Goal: Task Accomplishment & Management: Manage account settings

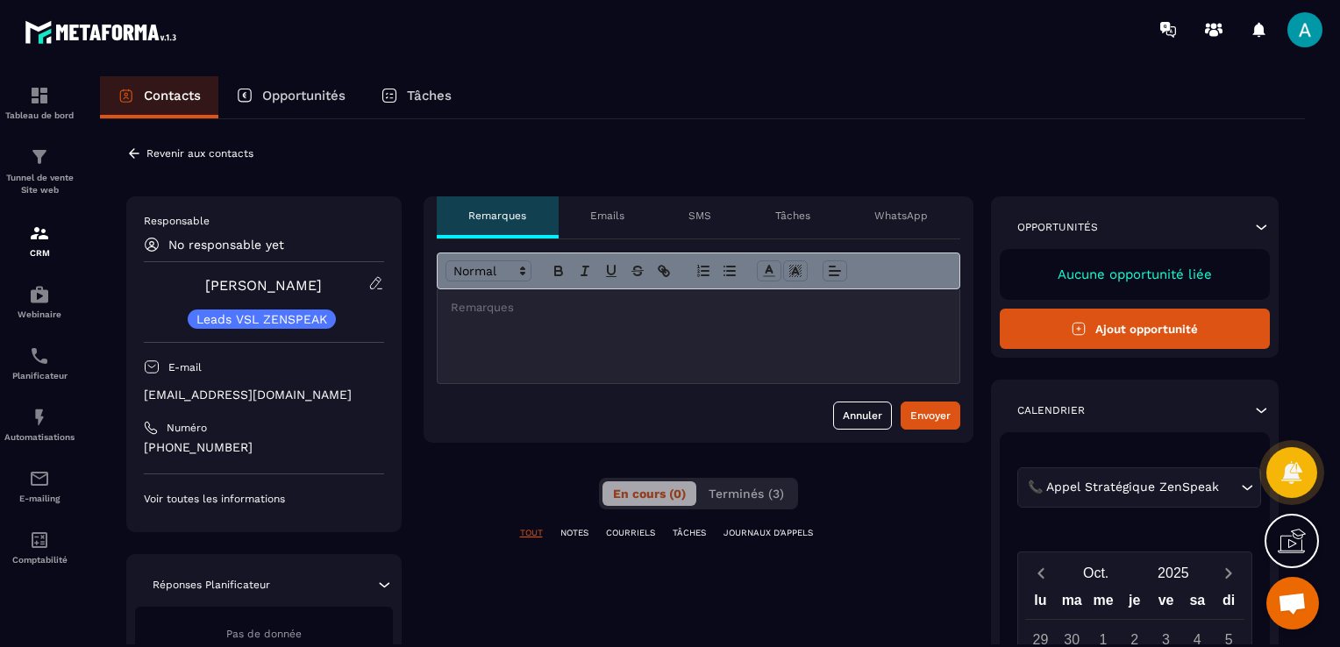
click at [137, 151] on icon at bounding box center [134, 154] width 16 height 16
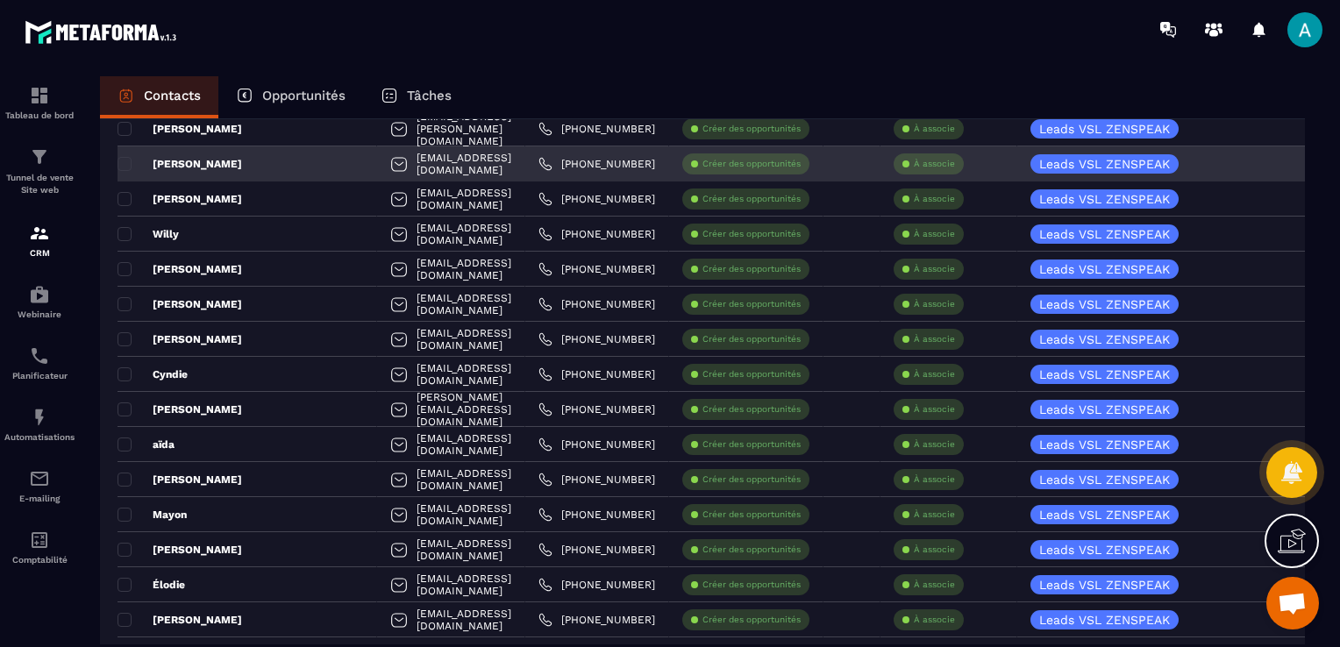
scroll to position [351, 0]
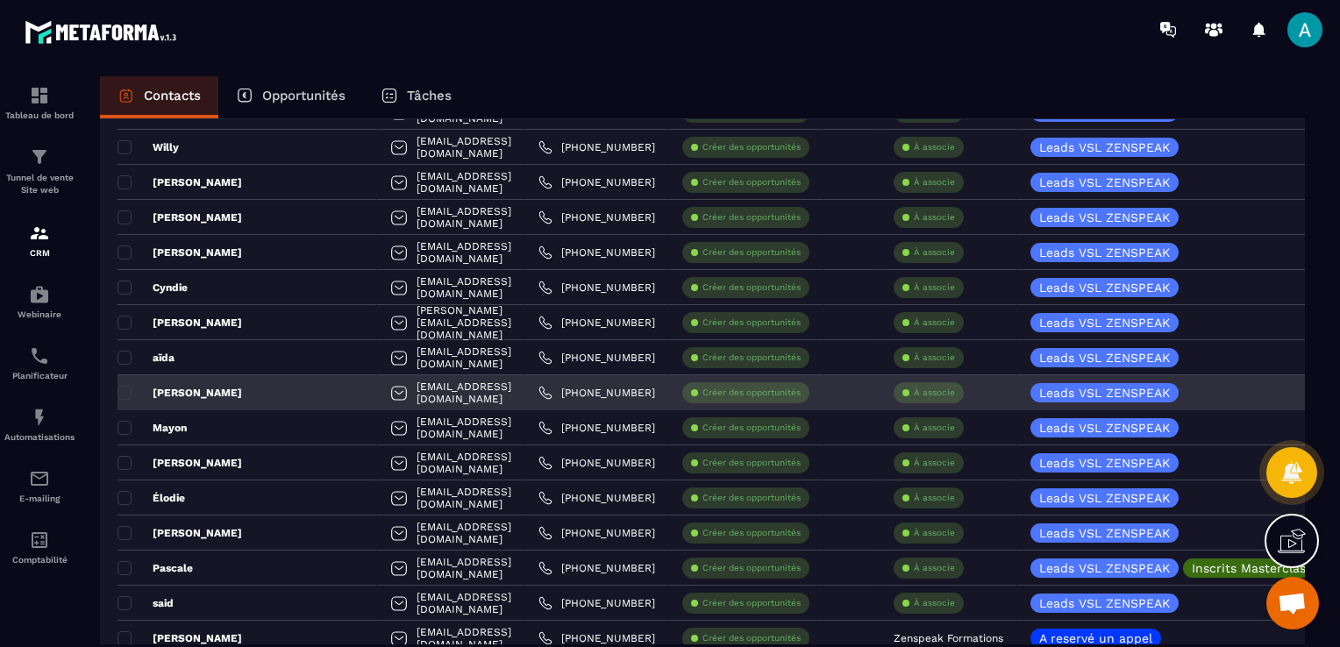
click at [953, 387] on p "À associe" at bounding box center [934, 393] width 41 height 12
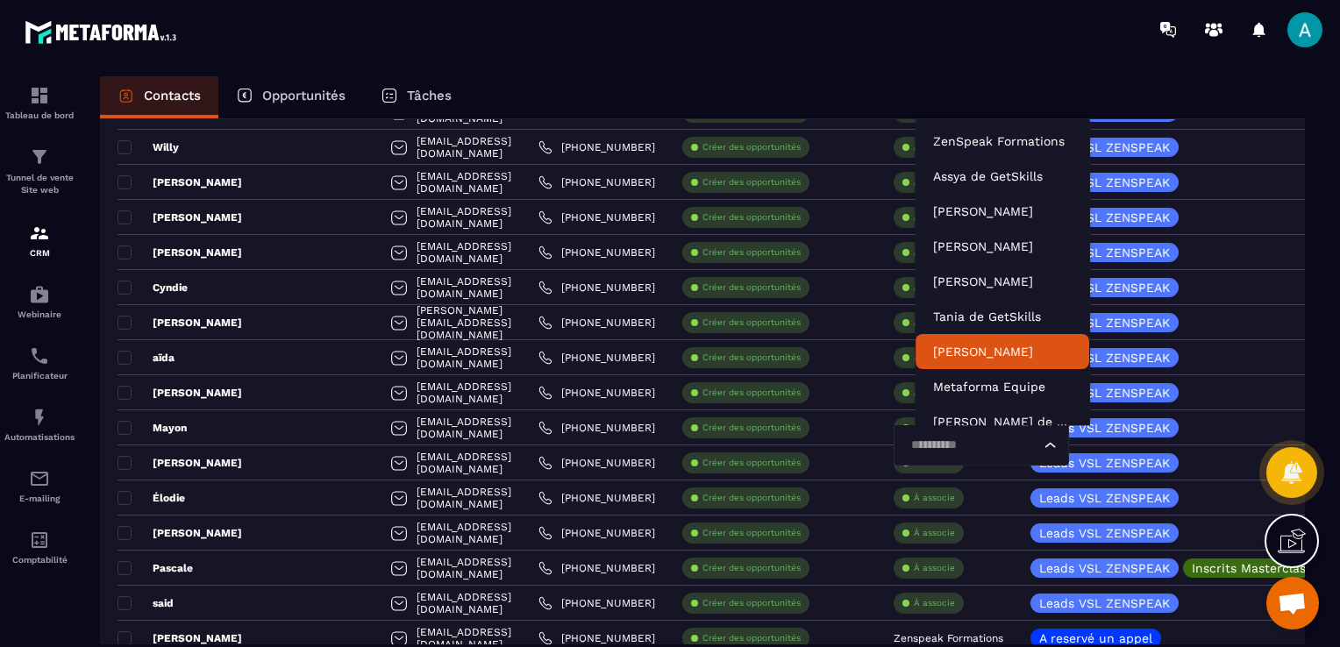
scroll to position [53, 0]
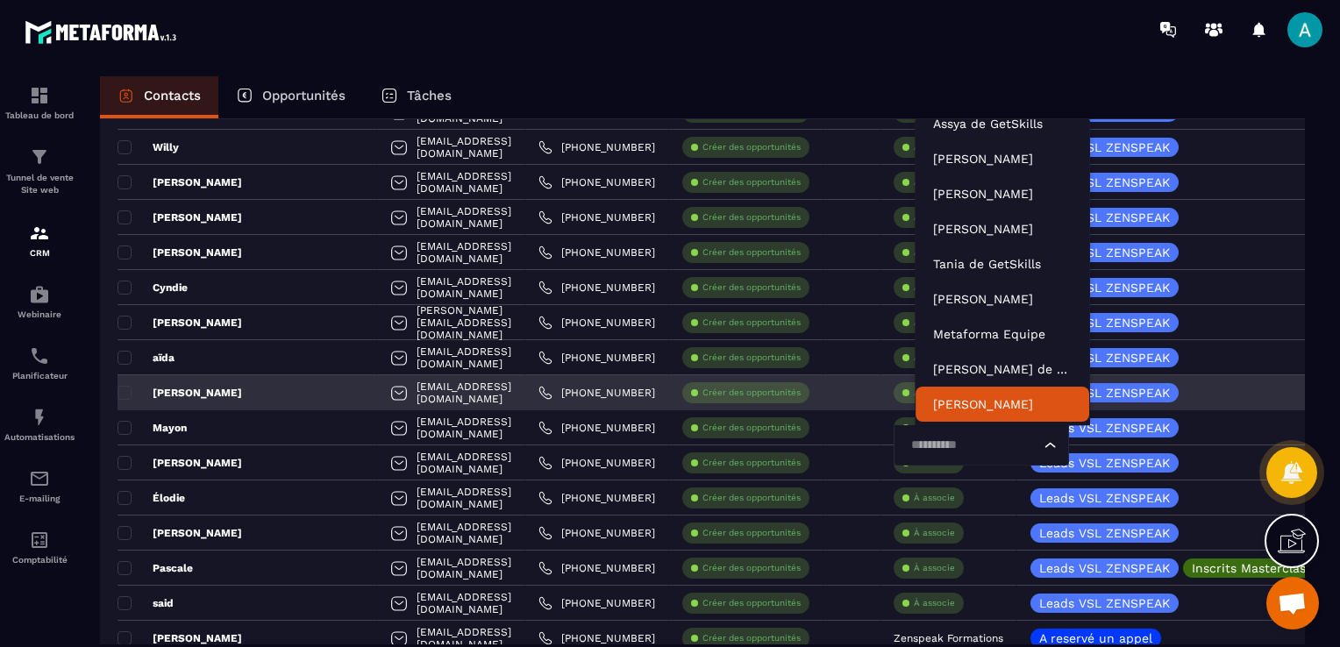
click at [990, 438] on input "Search for option" at bounding box center [972, 445] width 135 height 19
type input "*"
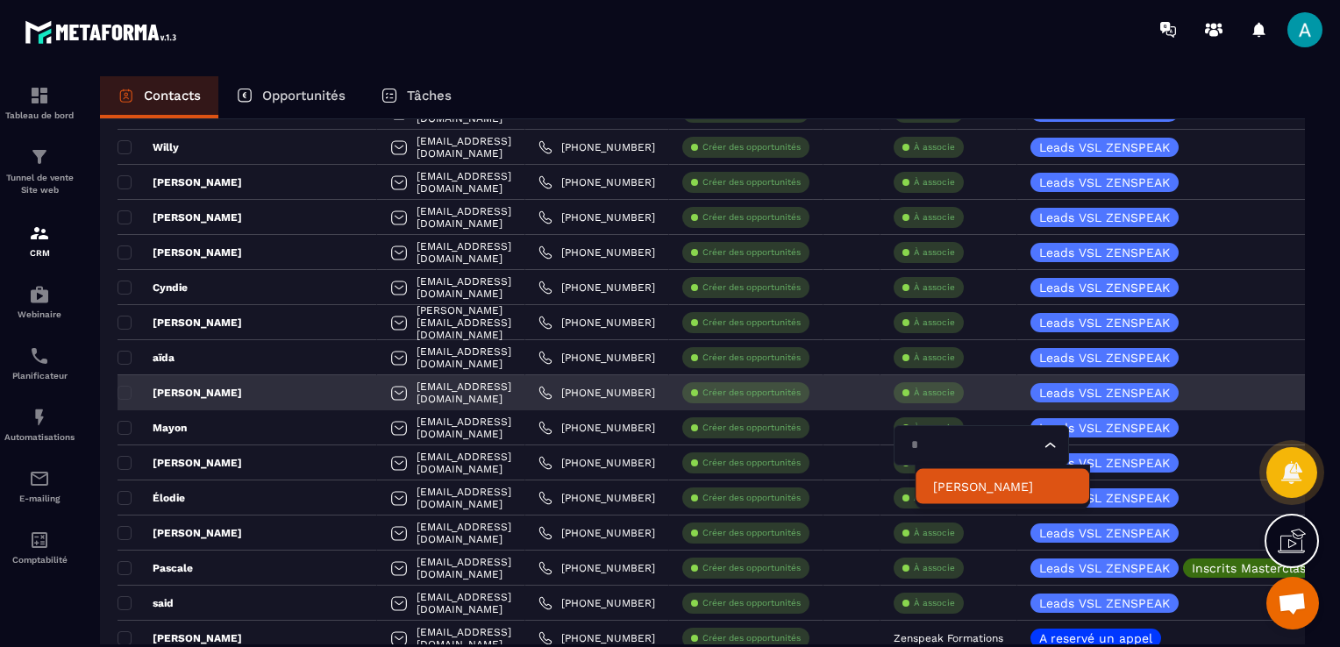
scroll to position [0, 0]
type input "***"
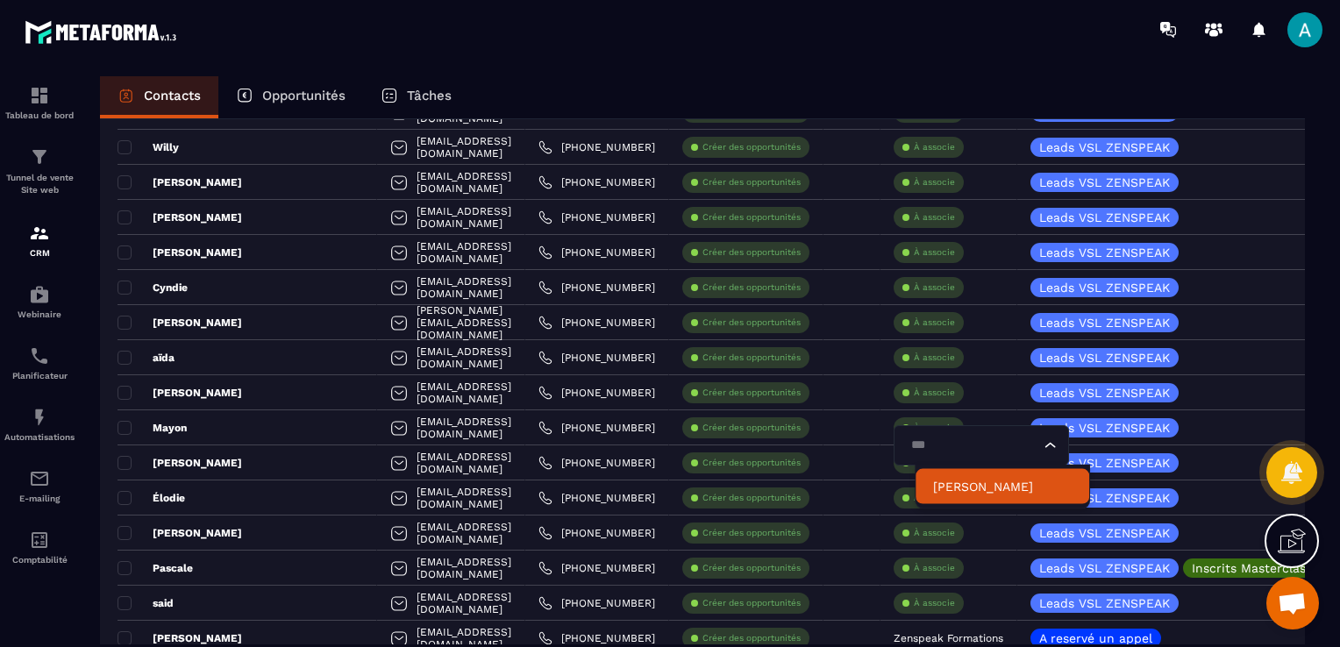
click at [961, 490] on p "[PERSON_NAME]" at bounding box center [1002, 487] width 139 height 18
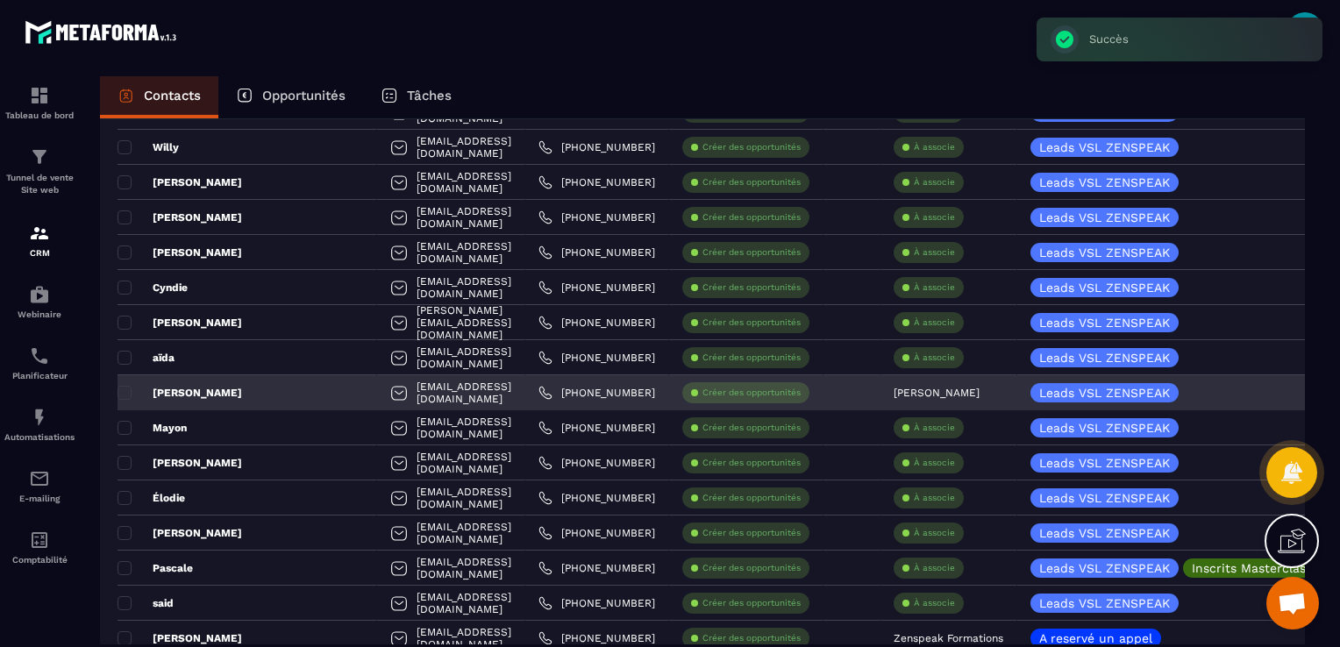
click at [217, 385] on div "[PERSON_NAME]" at bounding box center [247, 392] width 260 height 35
